Goal: Task Accomplishment & Management: Complete application form

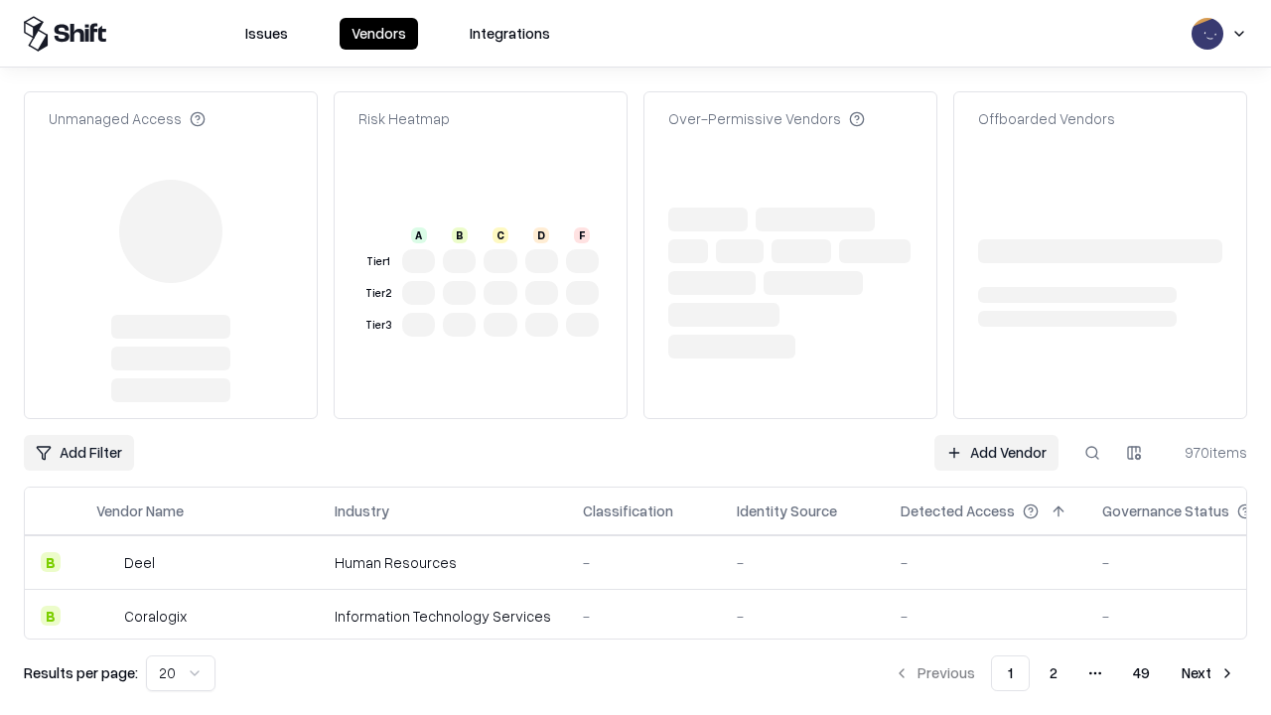
click at [996, 435] on link "Add Vendor" at bounding box center [997, 453] width 124 height 36
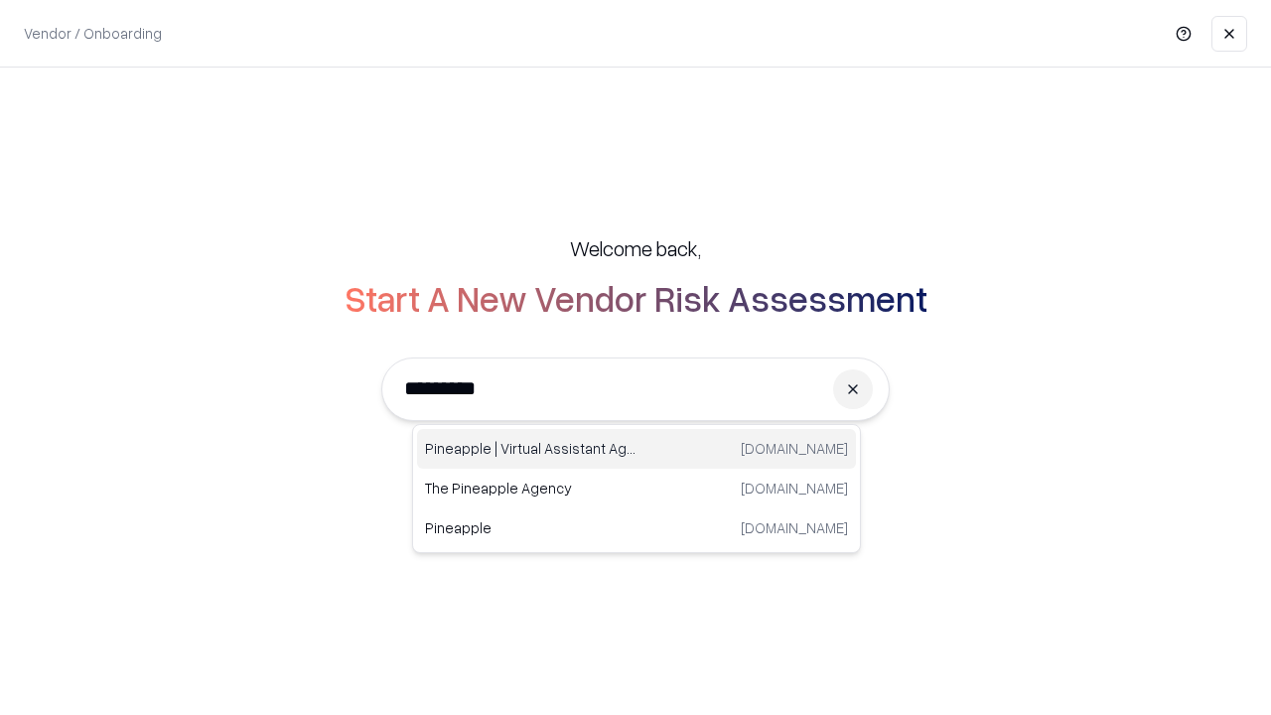
click at [637, 449] on div "Pineapple | Virtual Assistant Agency trypineapple.com" at bounding box center [636, 449] width 439 height 40
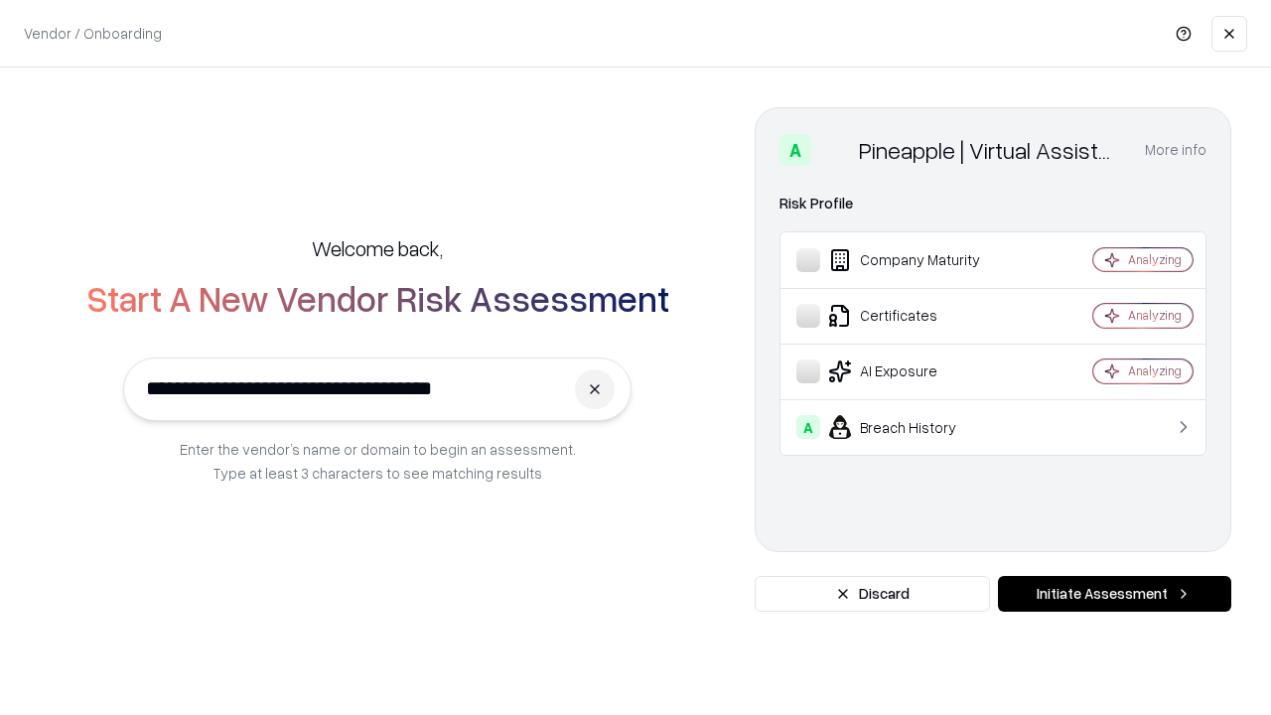
type input "**********"
click at [1114, 594] on button "Initiate Assessment" at bounding box center [1114, 594] width 233 height 36
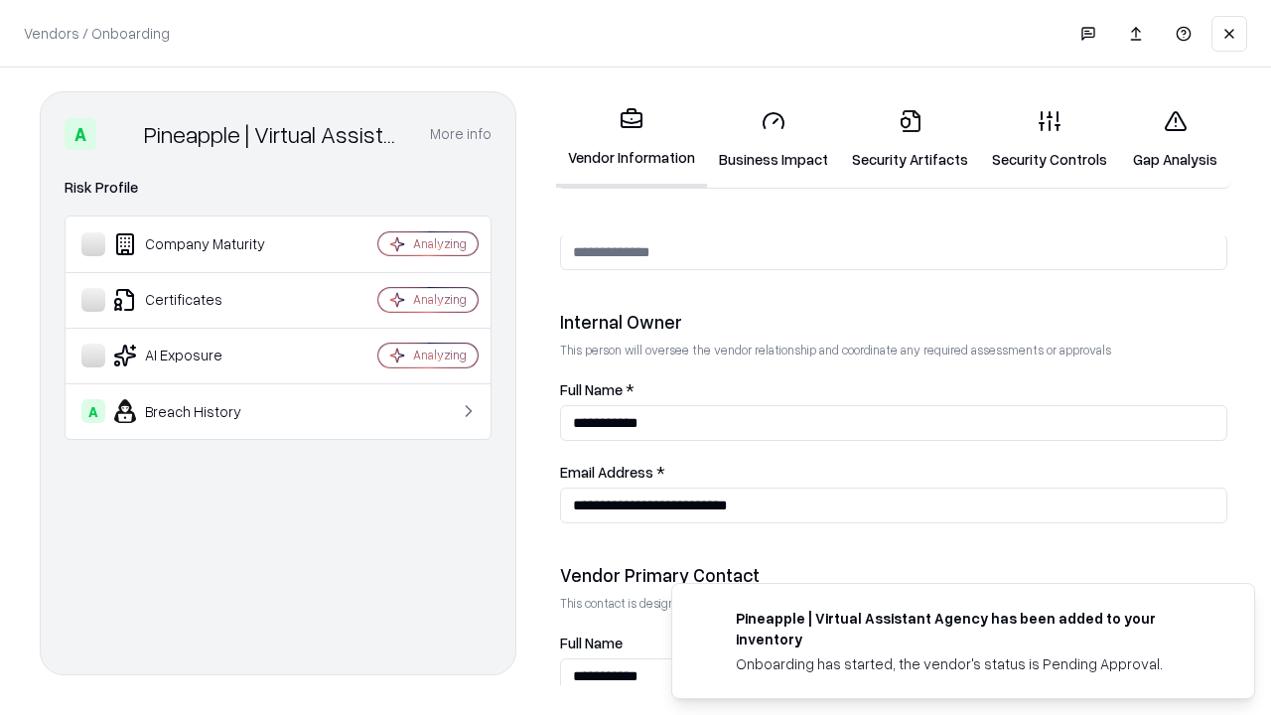
scroll to position [1029, 0]
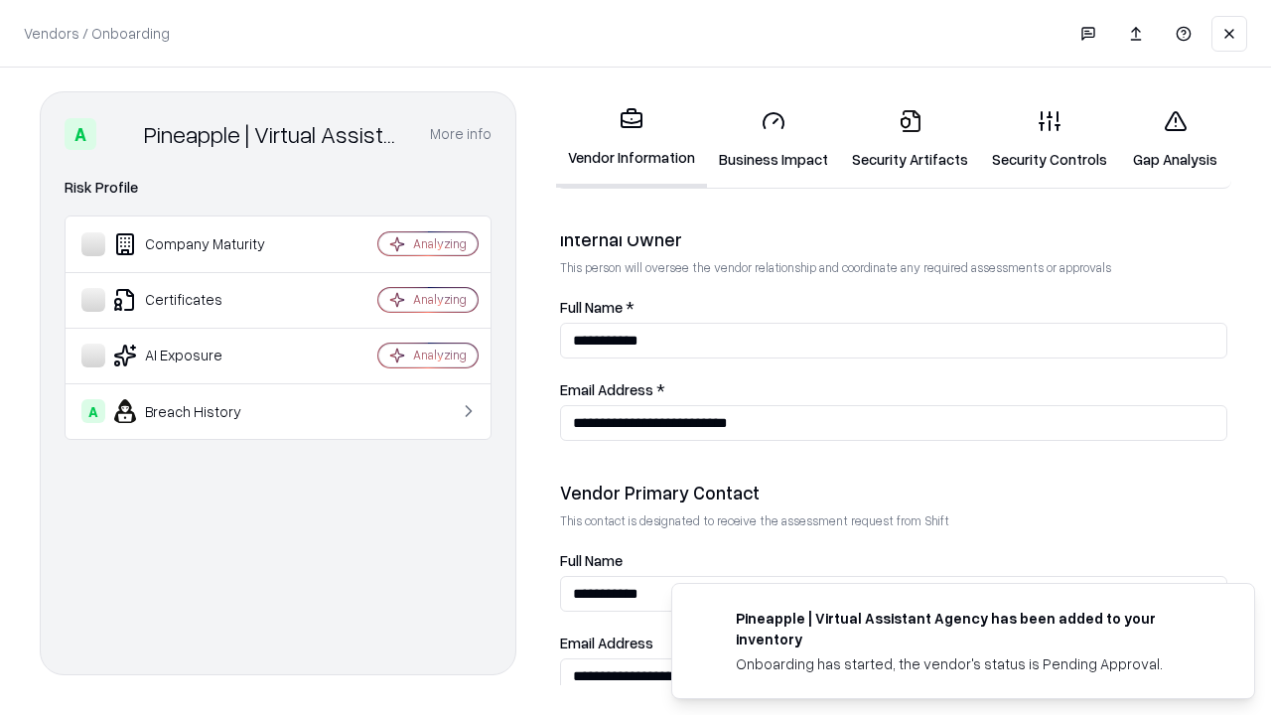
click at [774, 139] on link "Business Impact" at bounding box center [773, 139] width 133 height 92
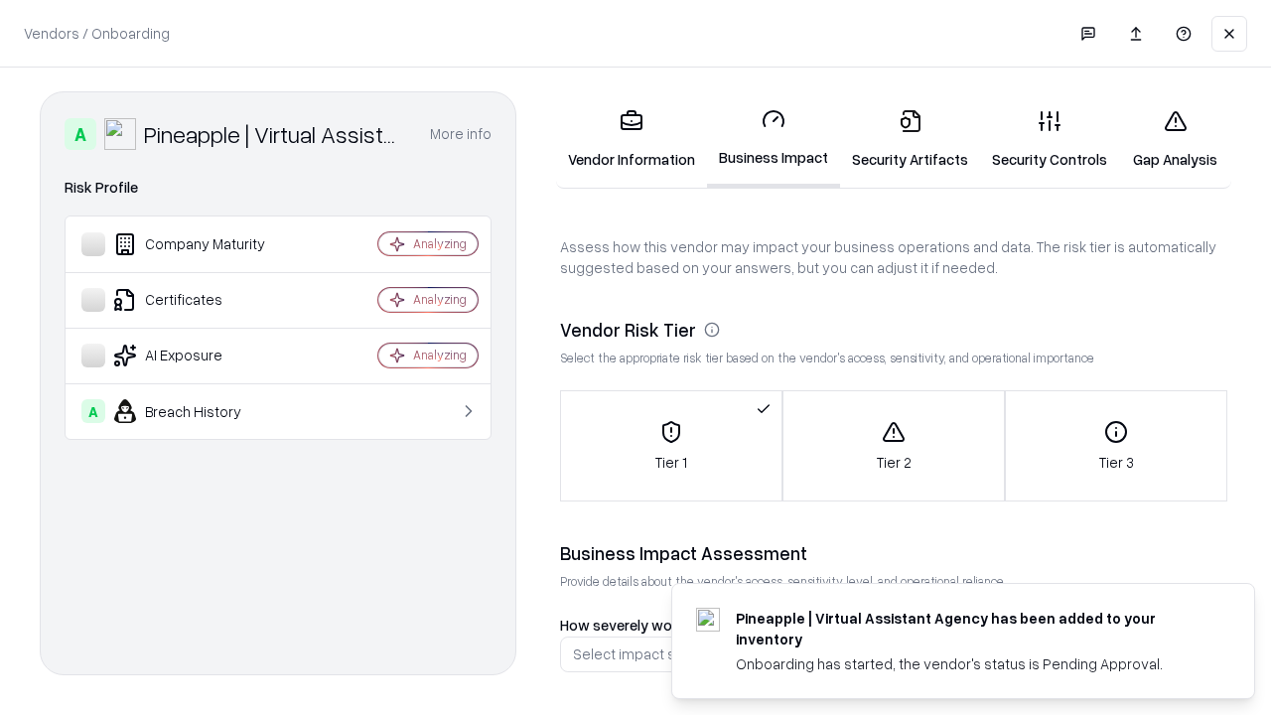
click at [910, 139] on link "Security Artifacts" at bounding box center [910, 139] width 140 height 92
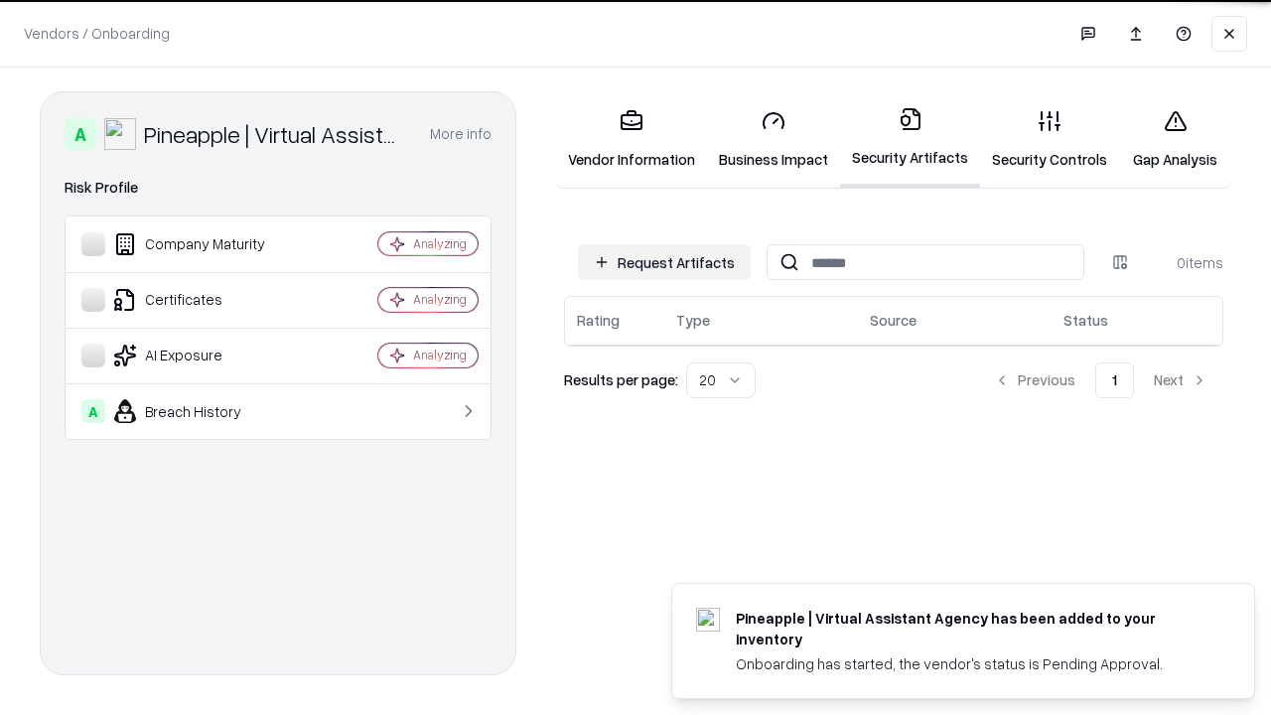
click at [664, 262] on button "Request Artifacts" at bounding box center [664, 262] width 173 height 36
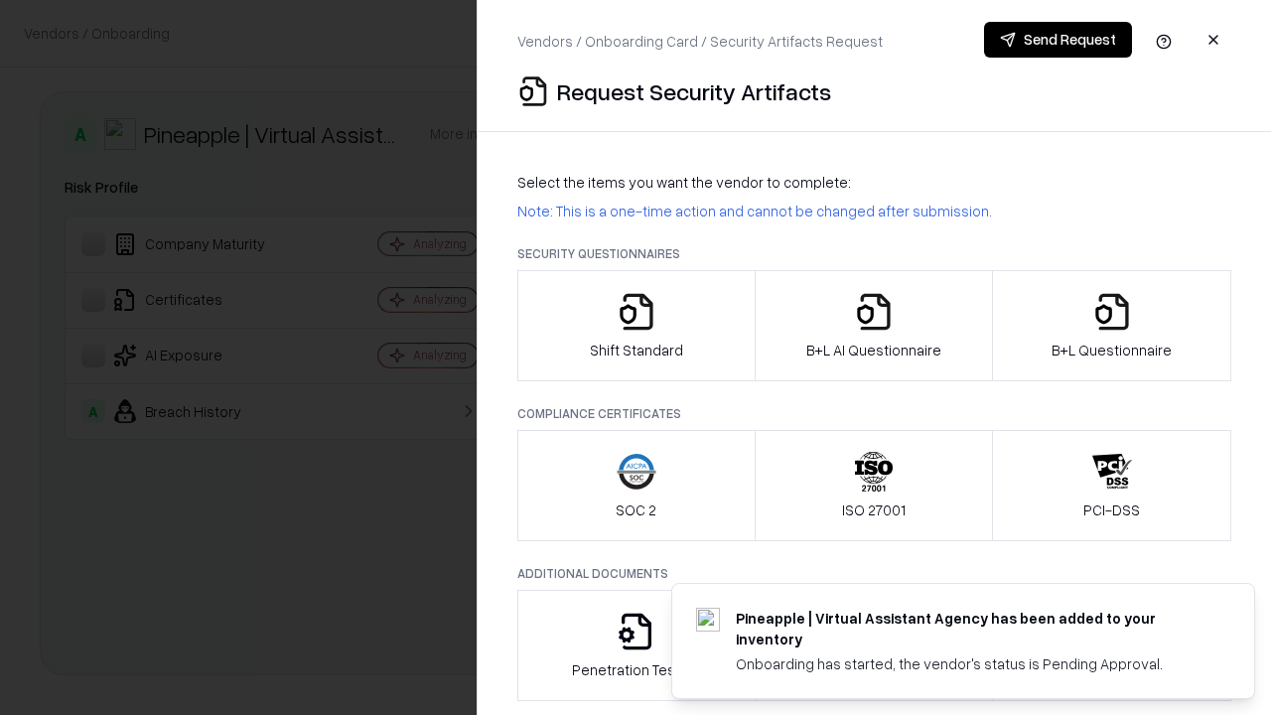
click at [636, 326] on icon "button" at bounding box center [637, 312] width 40 height 40
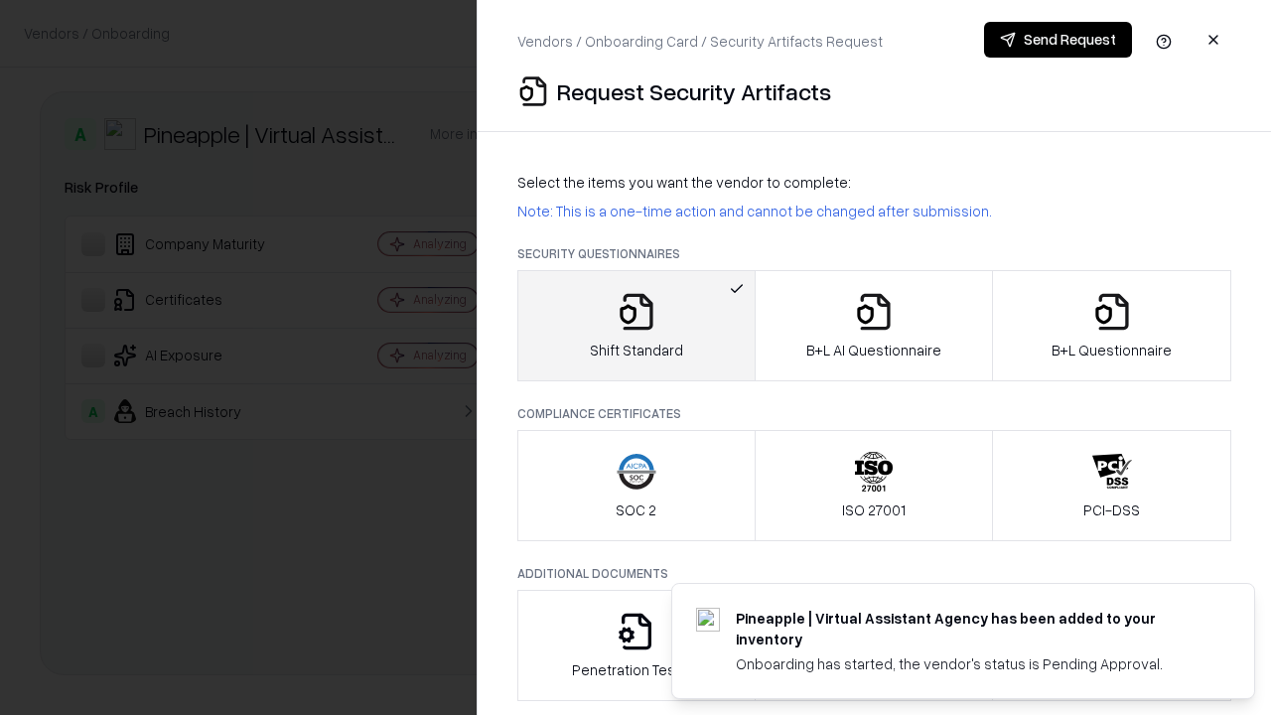
click at [1058, 40] on button "Send Request" at bounding box center [1058, 40] width 148 height 36
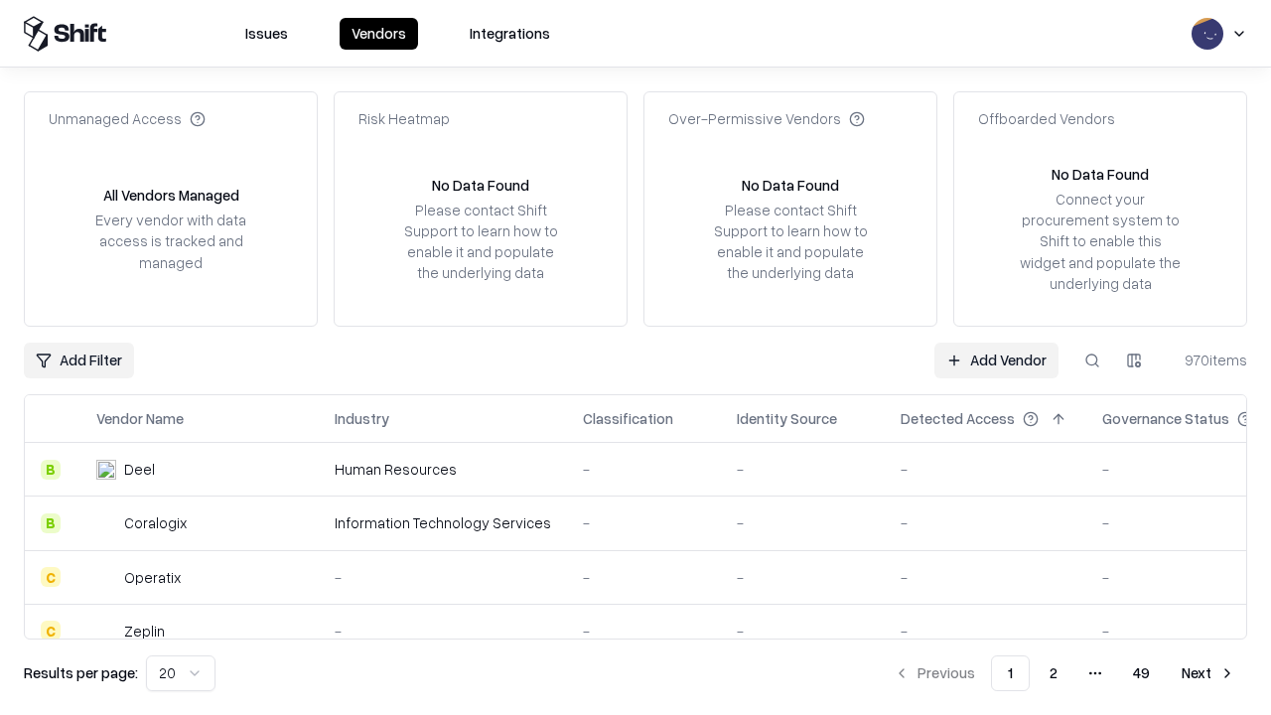
click at [1093, 360] on button at bounding box center [1093, 361] width 36 height 36
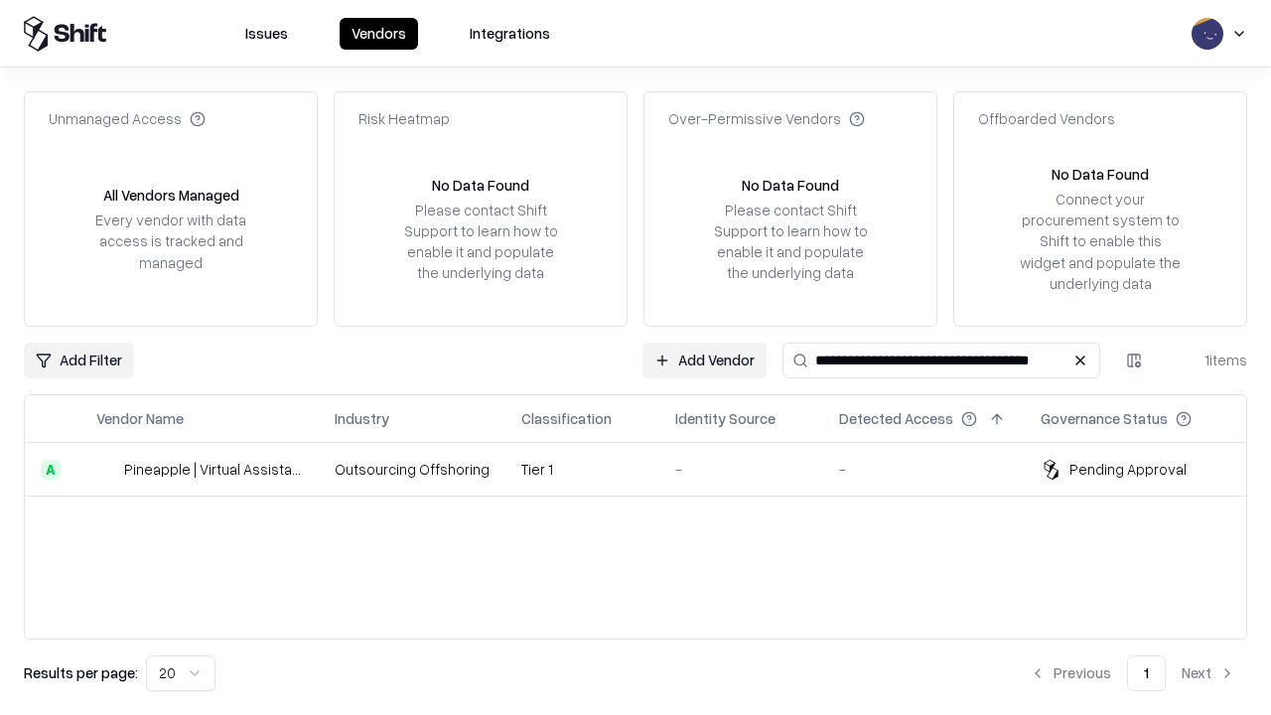
type input "**********"
click at [648, 469] on td "Tier 1" at bounding box center [583, 470] width 154 height 54
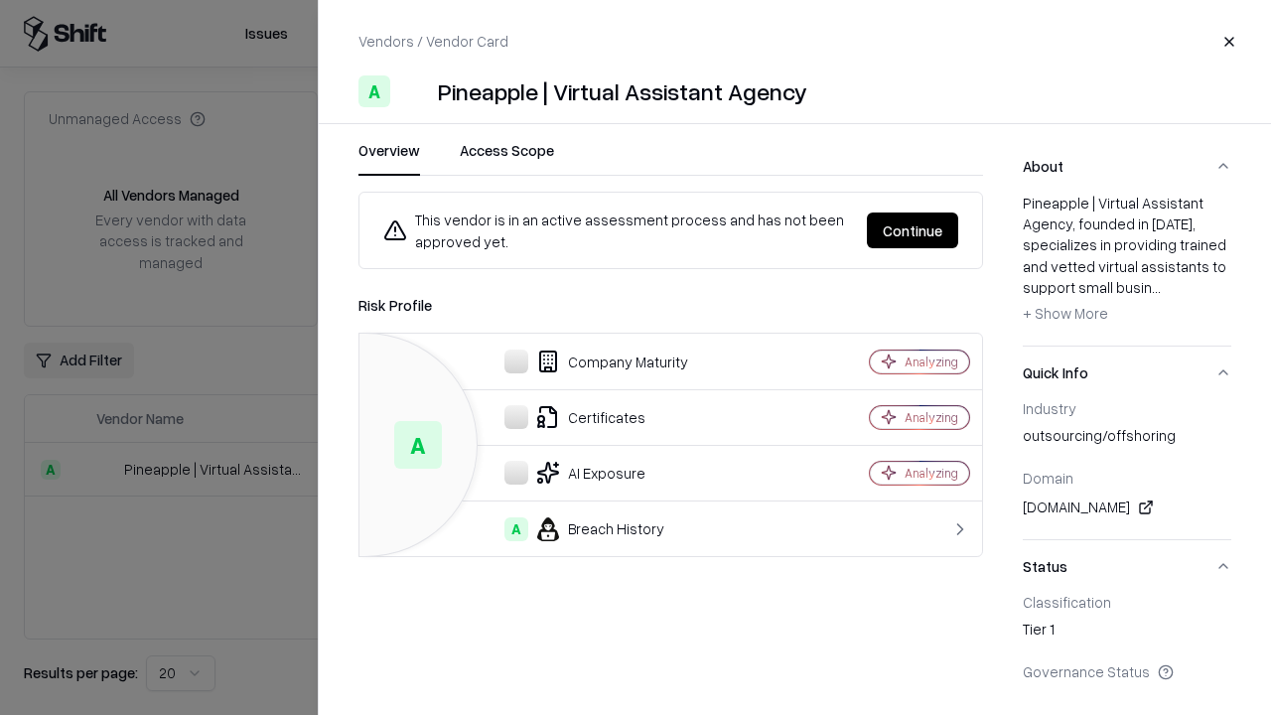
click at [913, 230] on button "Continue" at bounding box center [912, 231] width 91 height 36
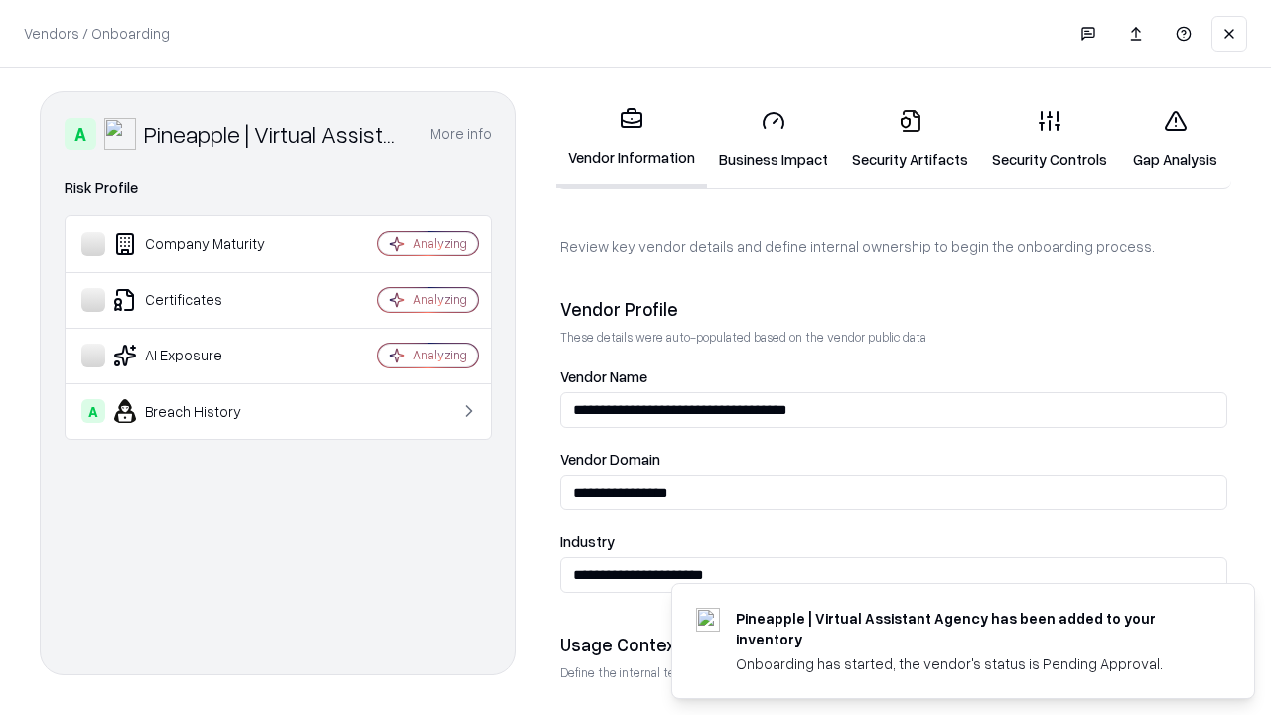
click at [910, 139] on link "Security Artifacts" at bounding box center [910, 139] width 140 height 92
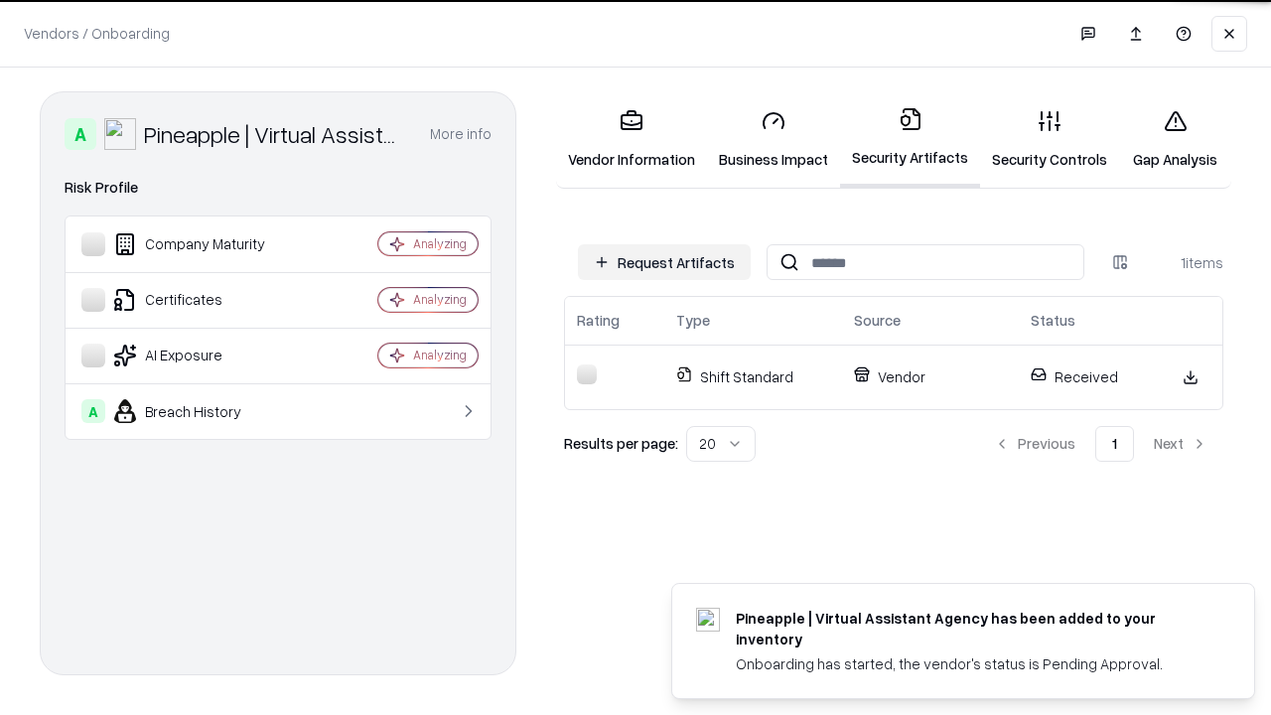
click at [1175, 139] on link "Gap Analysis" at bounding box center [1175, 139] width 112 height 92
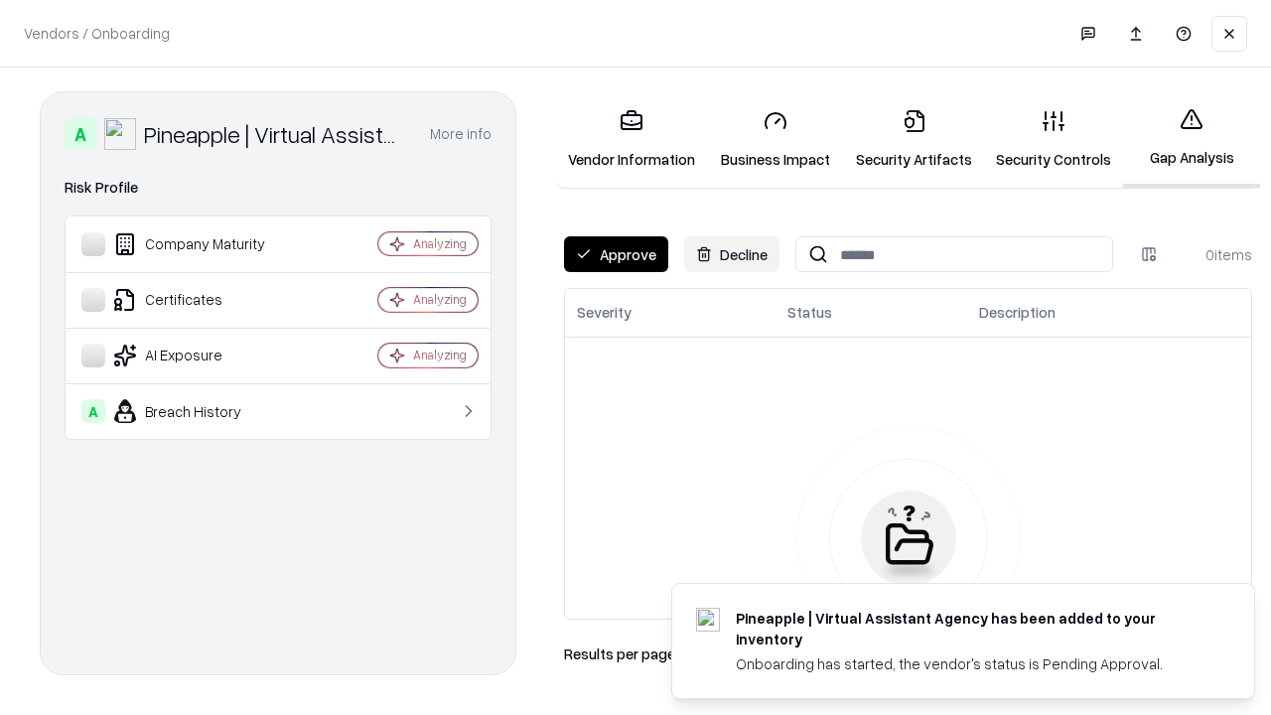
click at [616, 254] on button "Approve" at bounding box center [616, 254] width 104 height 36
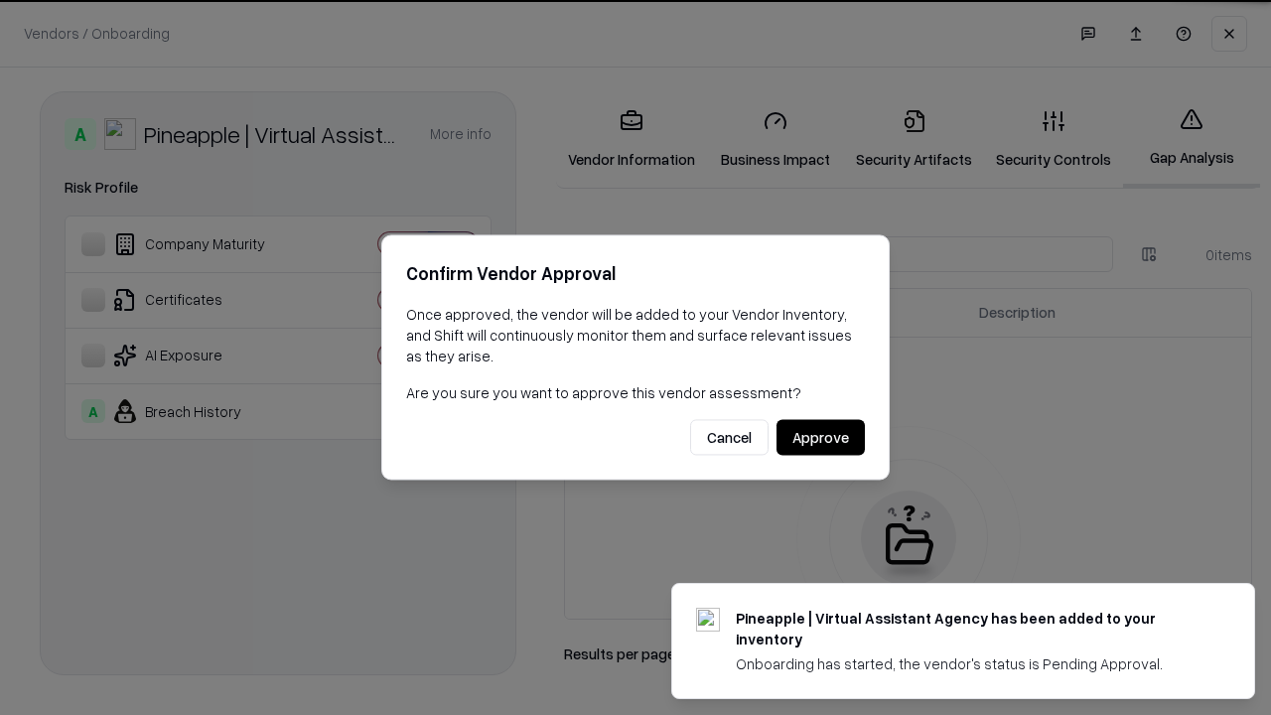
click at [820, 437] on button "Approve" at bounding box center [821, 438] width 88 height 36
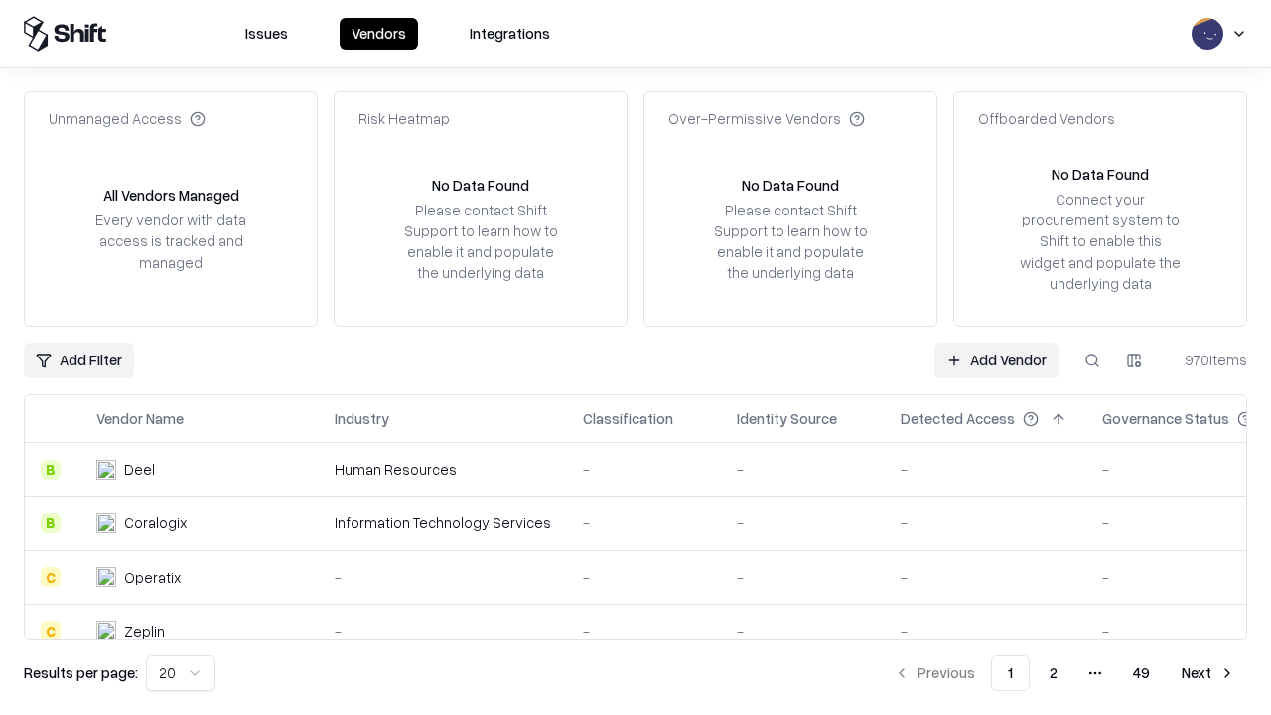
type input "**********"
click at [996, 360] on link "Add Vendor" at bounding box center [997, 361] width 124 height 36
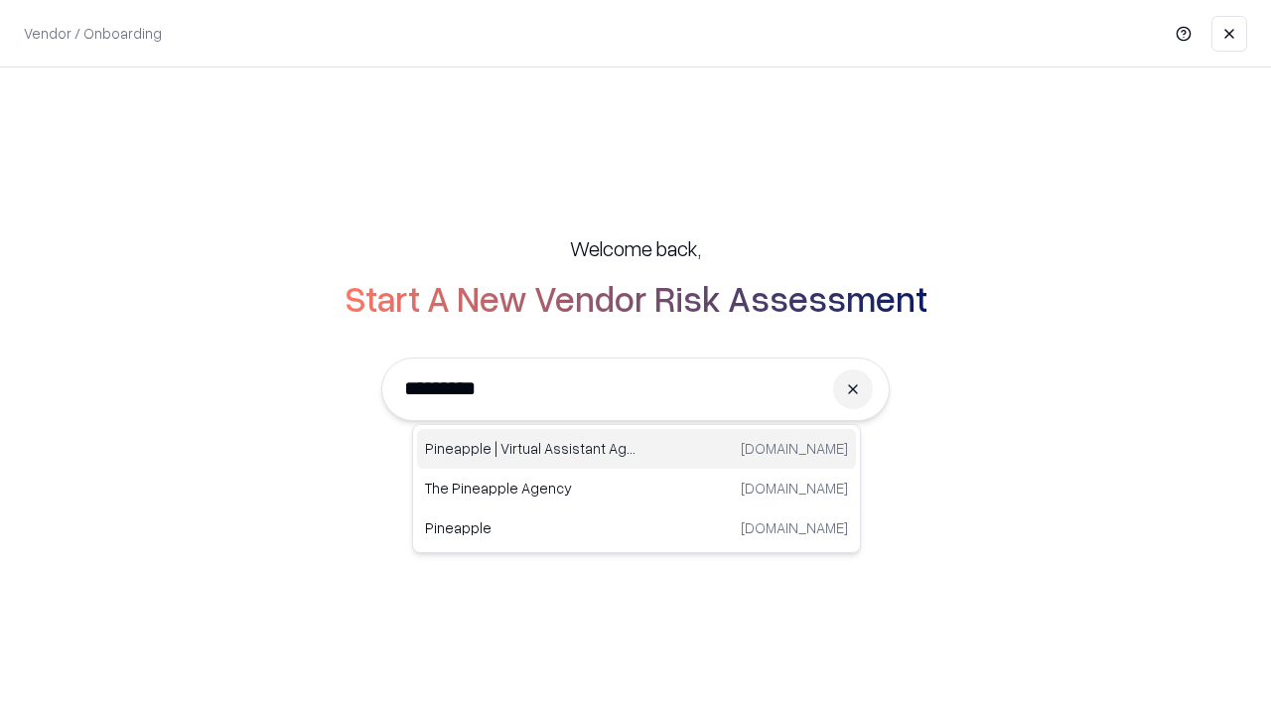
click at [637, 449] on div "Pineapple | Virtual Assistant Agency [DOMAIN_NAME]" at bounding box center [636, 449] width 439 height 40
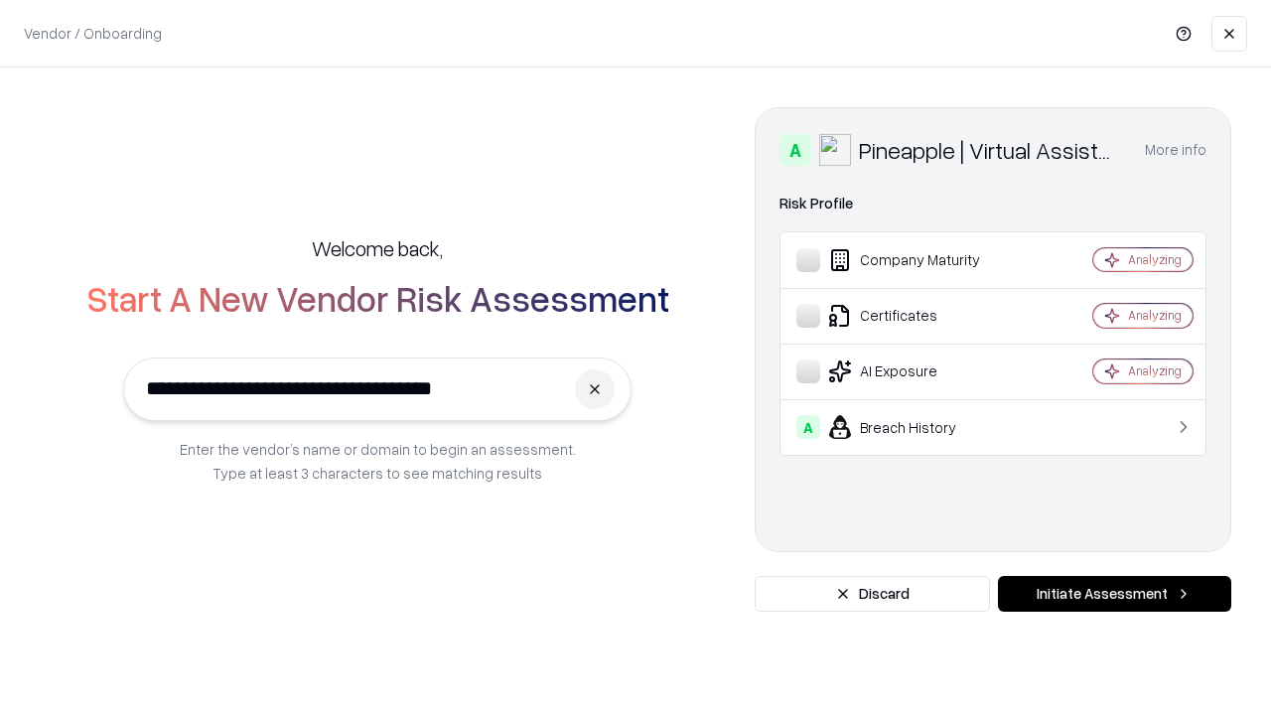
type input "**********"
click at [1114, 594] on button "Initiate Assessment" at bounding box center [1114, 594] width 233 height 36
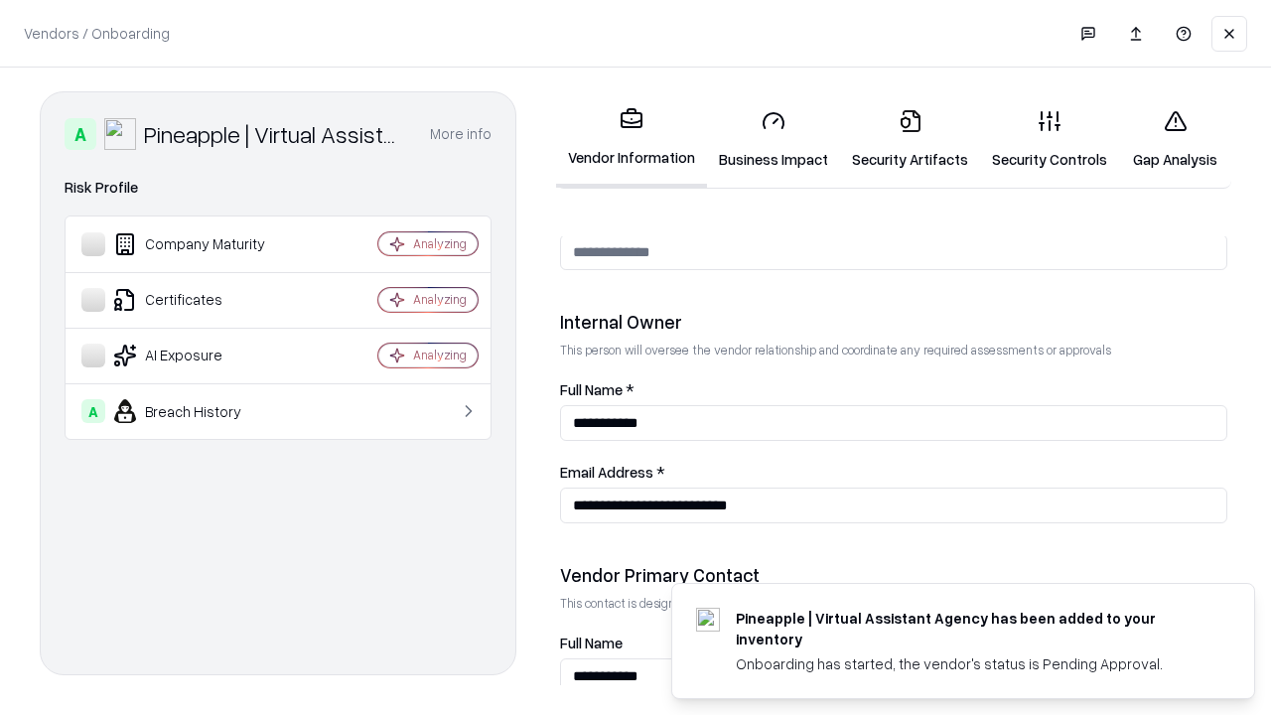
scroll to position [1029, 0]
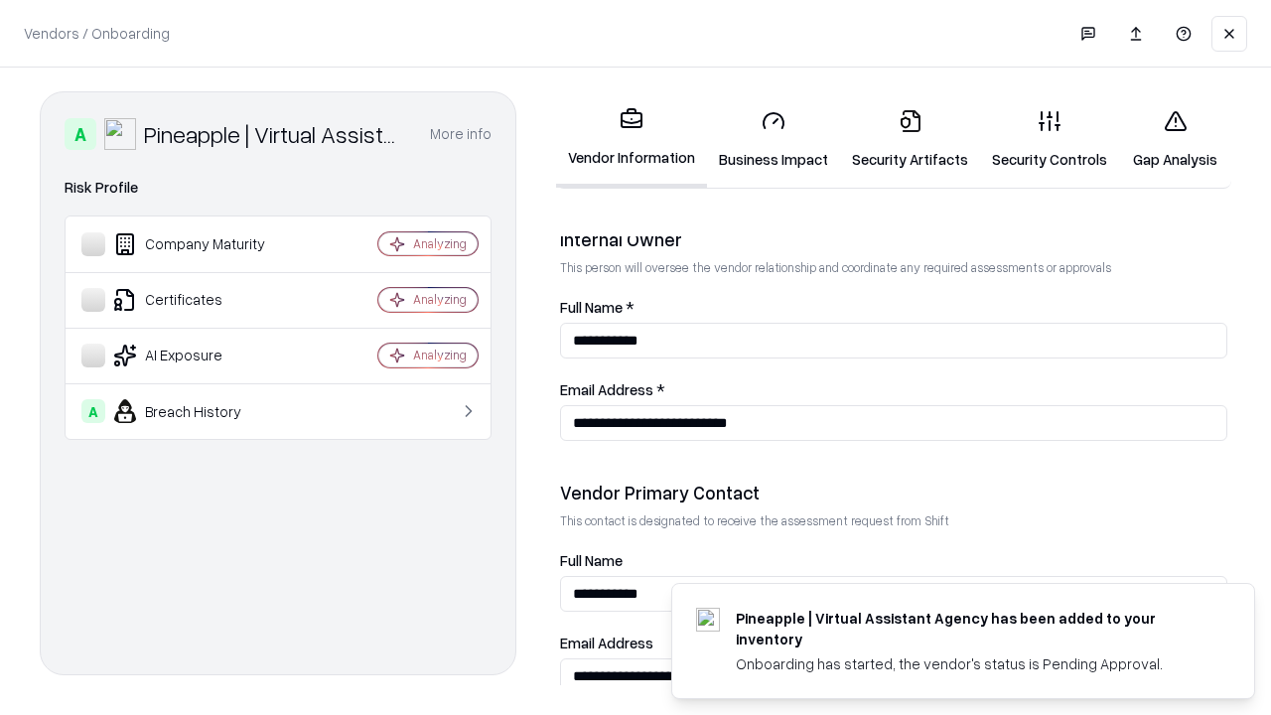
click at [1175, 139] on link "Gap Analysis" at bounding box center [1175, 139] width 112 height 92
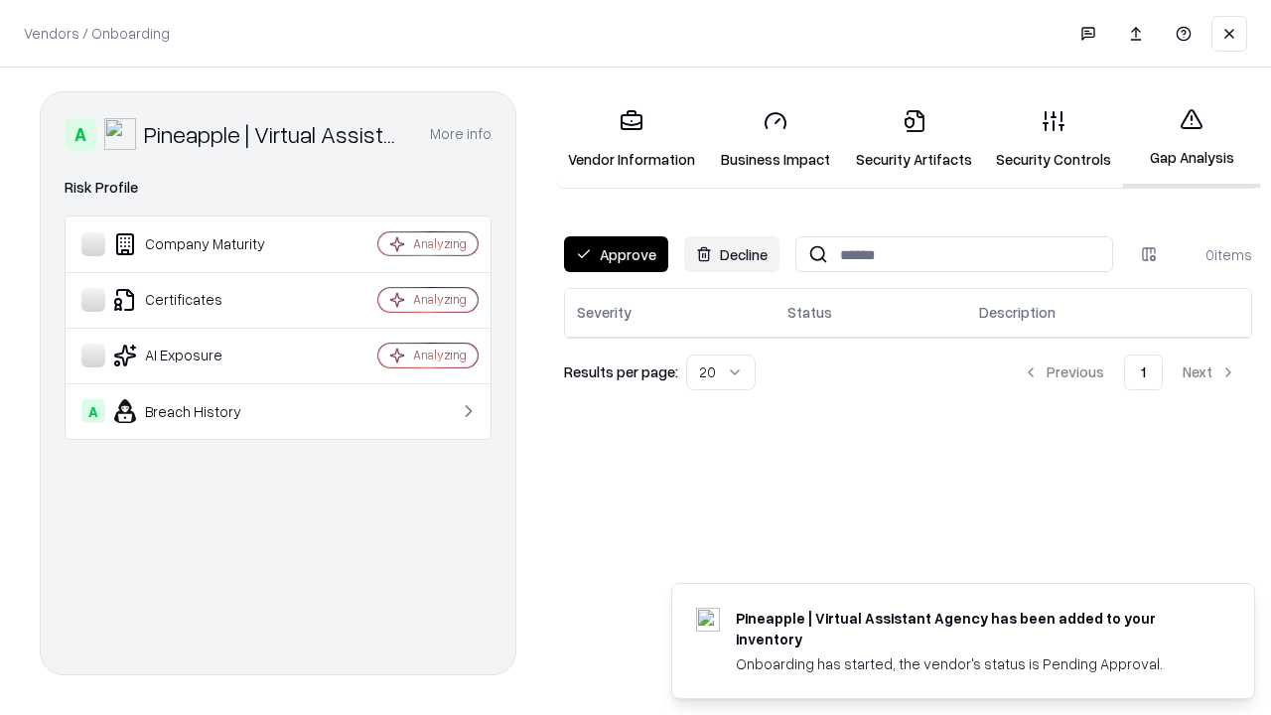
click at [616, 254] on button "Approve" at bounding box center [616, 254] width 104 height 36
